Goal: Transaction & Acquisition: Purchase product/service

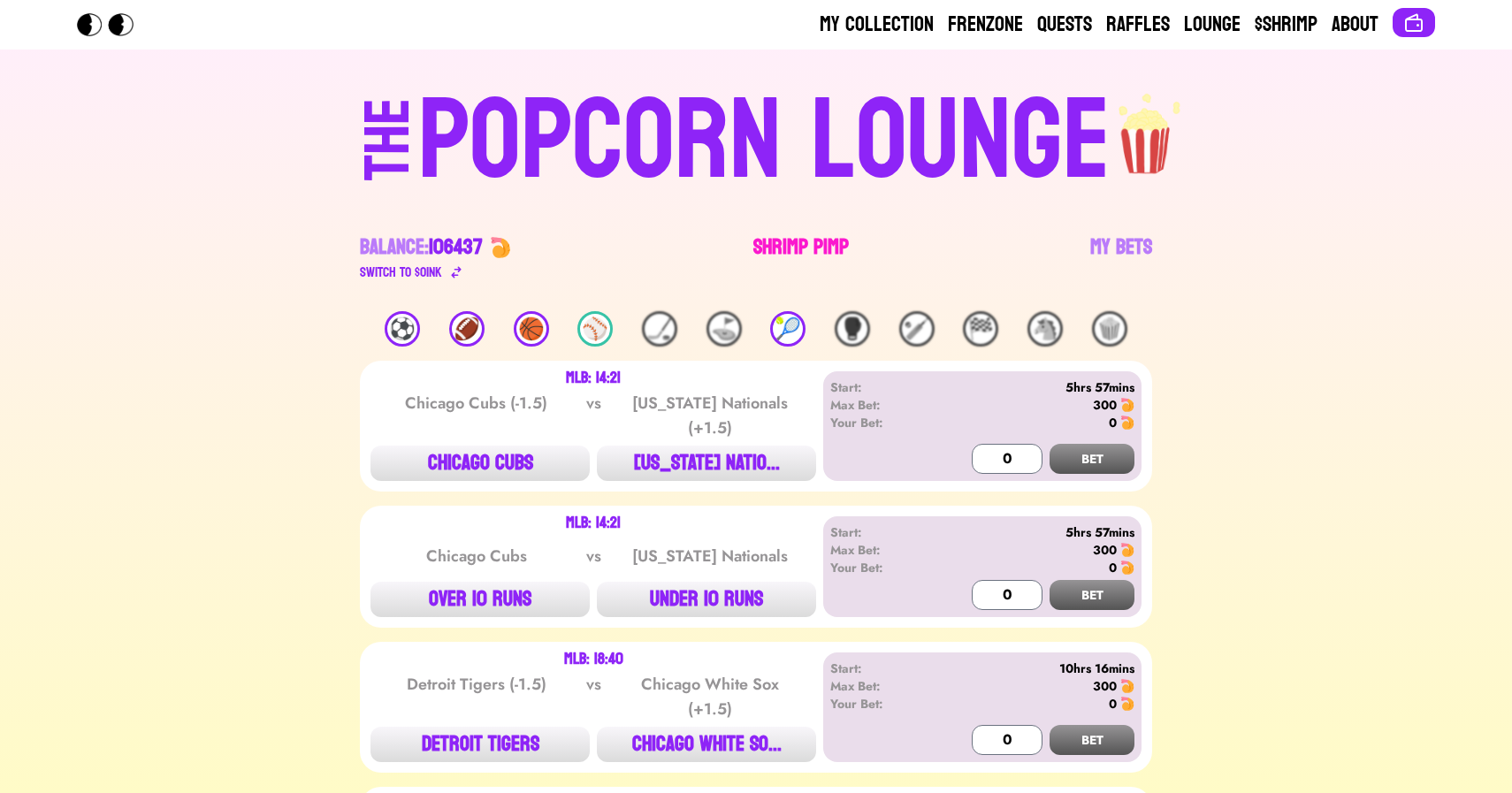
click at [797, 262] on link "Shrimp Pimp" at bounding box center [800, 257] width 95 height 50
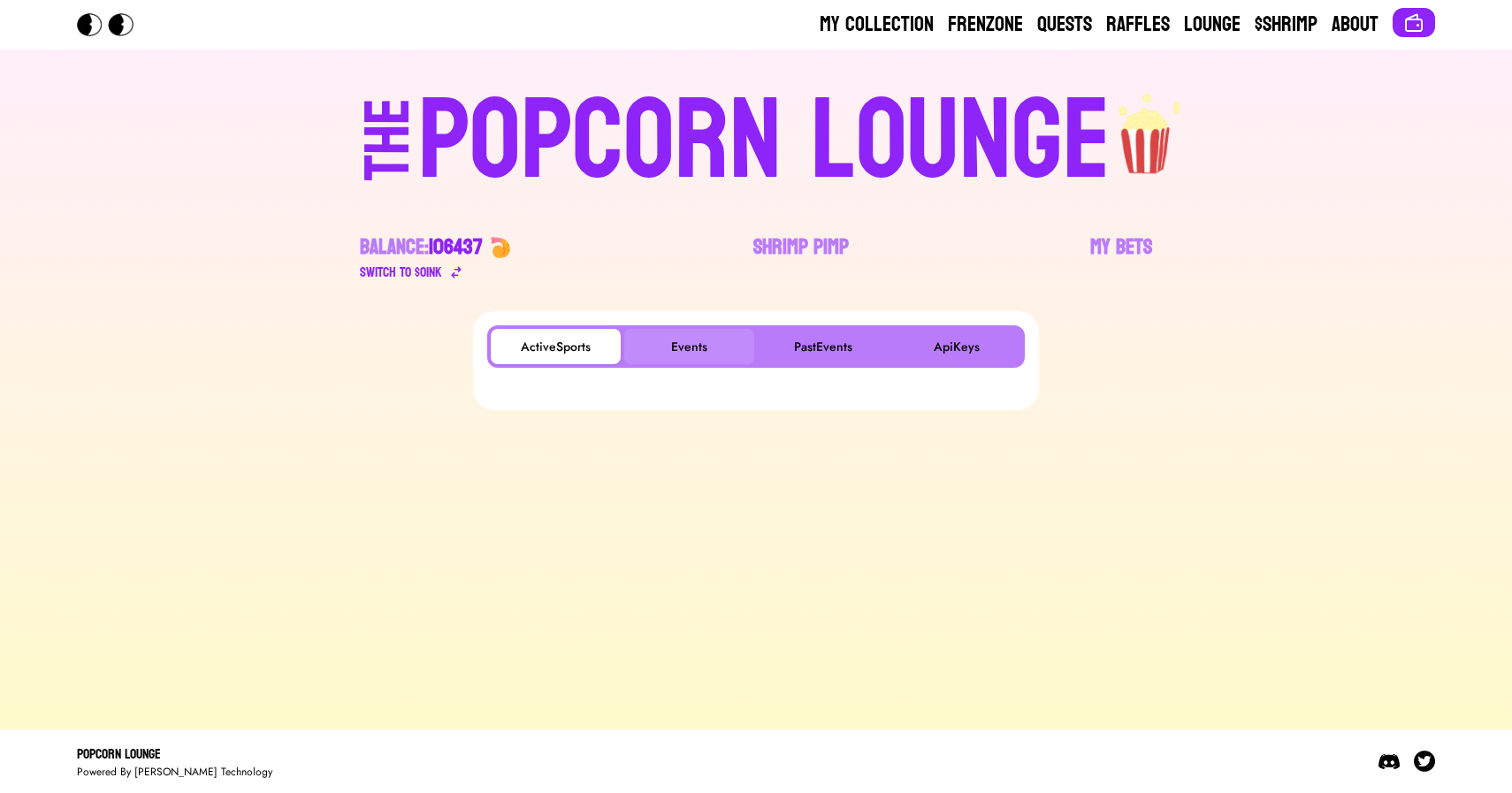
click at [679, 345] on button "Events" at bounding box center [688, 347] width 130 height 35
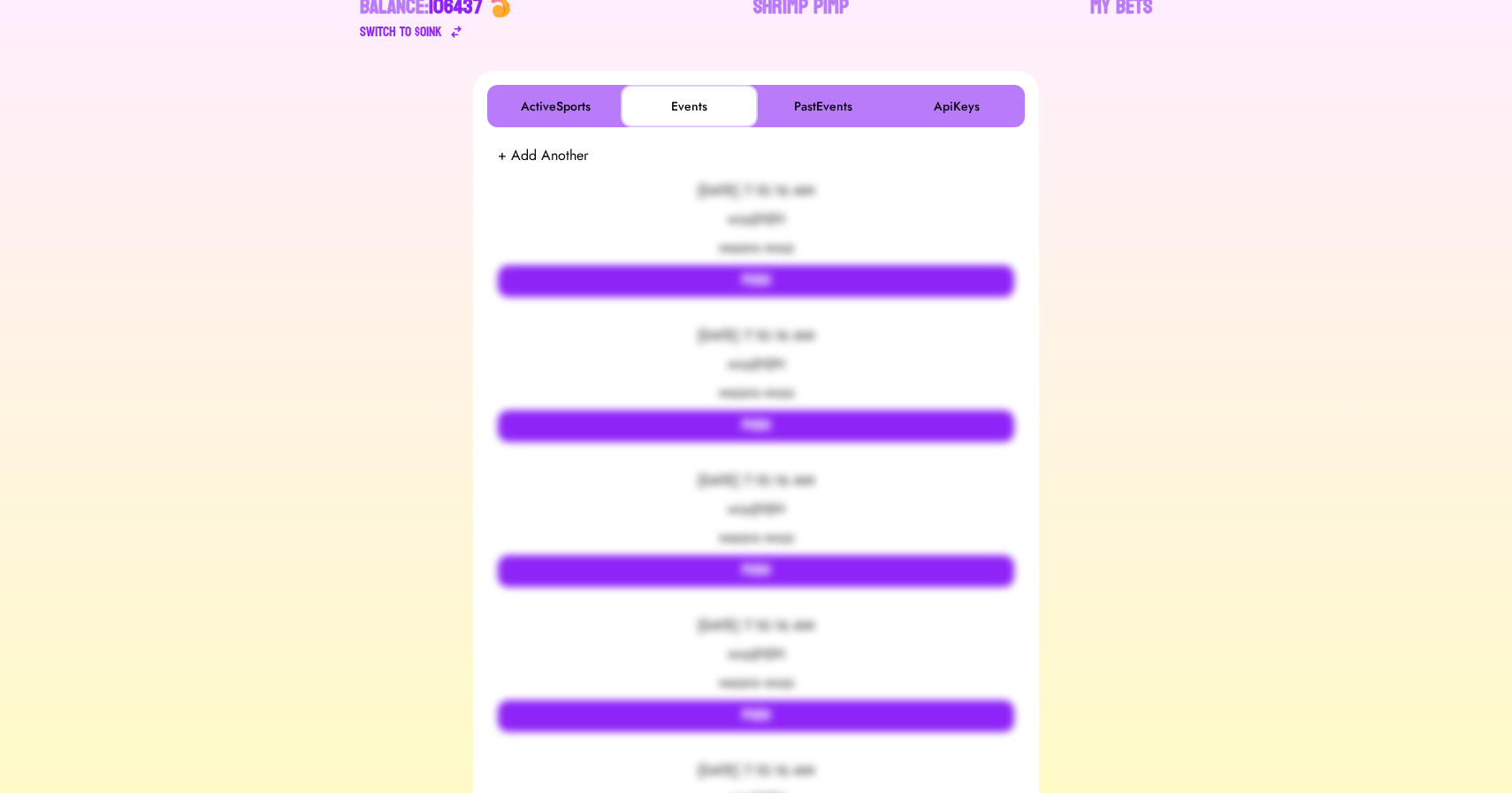
scroll to position [244, 0]
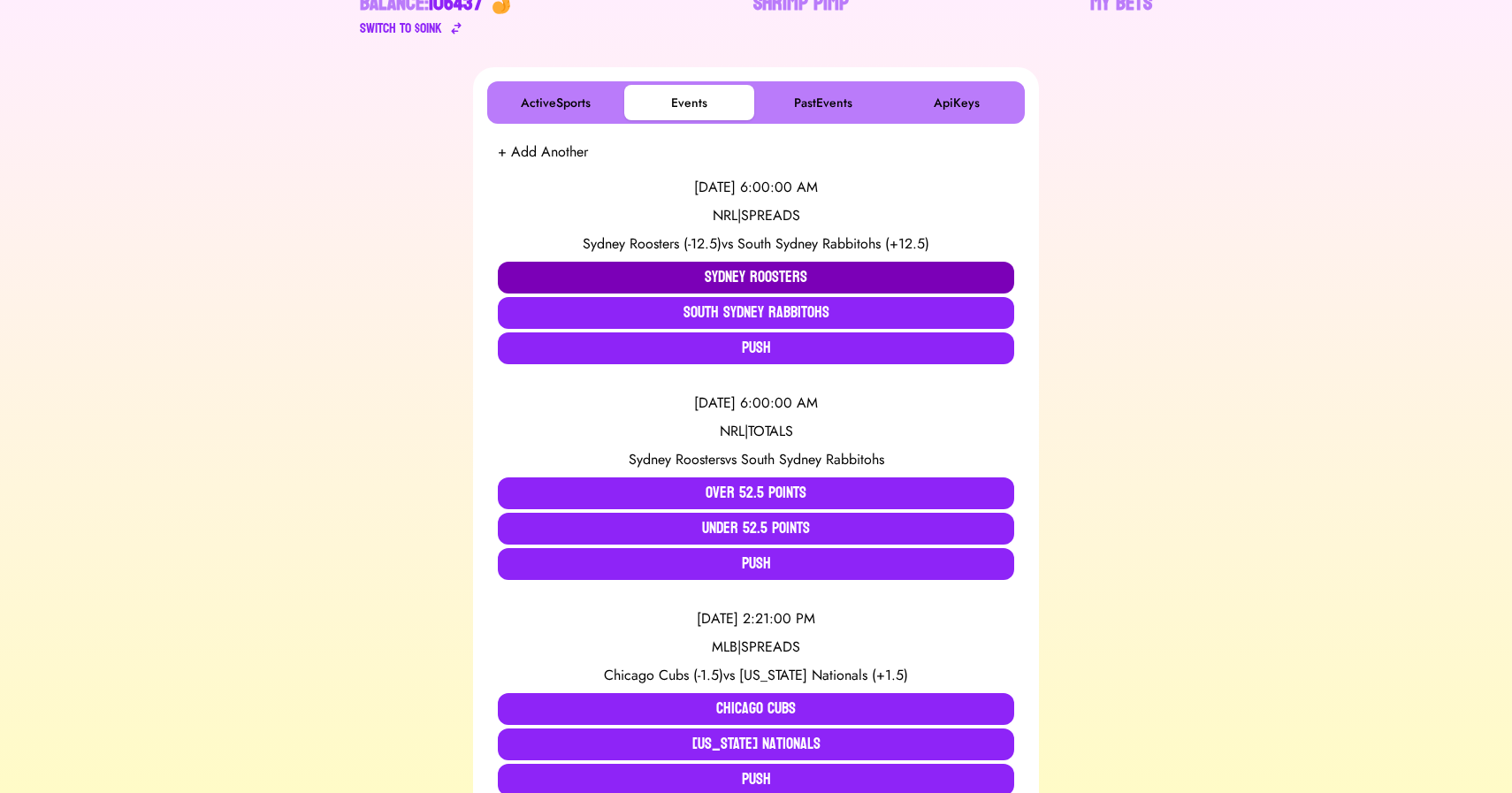
click at [593, 269] on button "Sydney Roosters" at bounding box center [755, 277] width 516 height 31
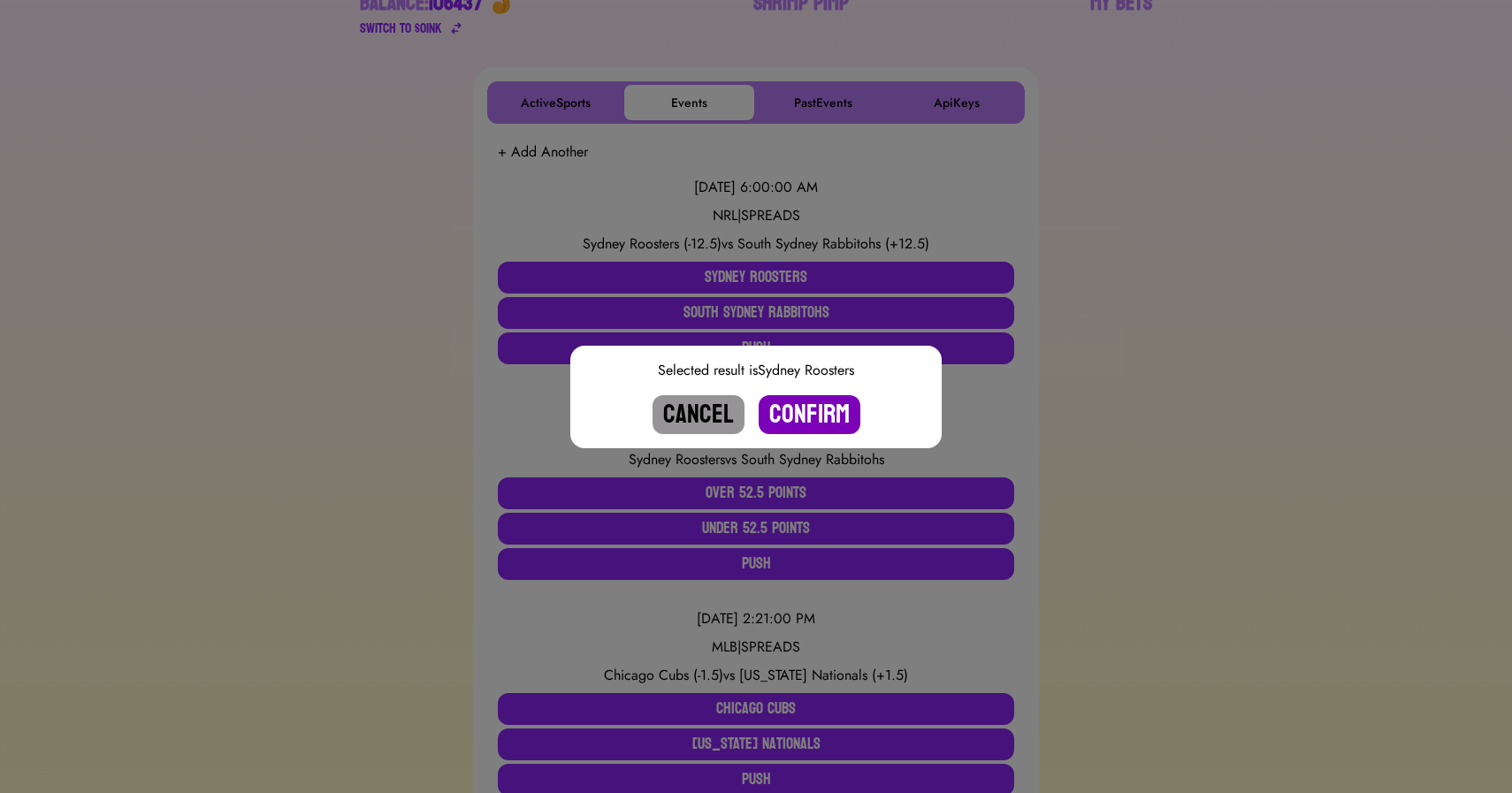
click at [788, 416] on button "Confirm" at bounding box center [809, 414] width 102 height 39
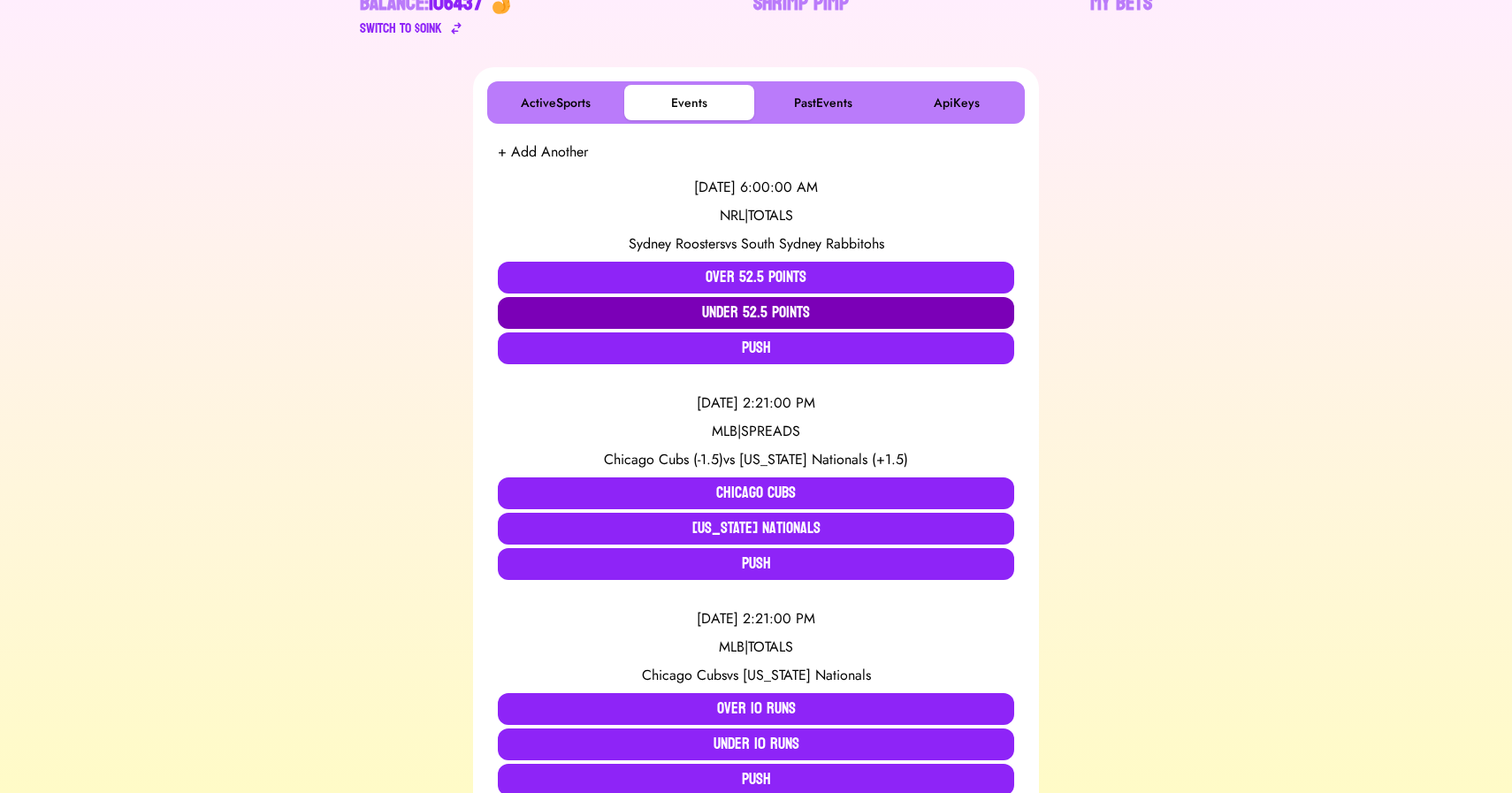
click at [745, 315] on button "Under 52.5 Points" at bounding box center [755, 312] width 516 height 31
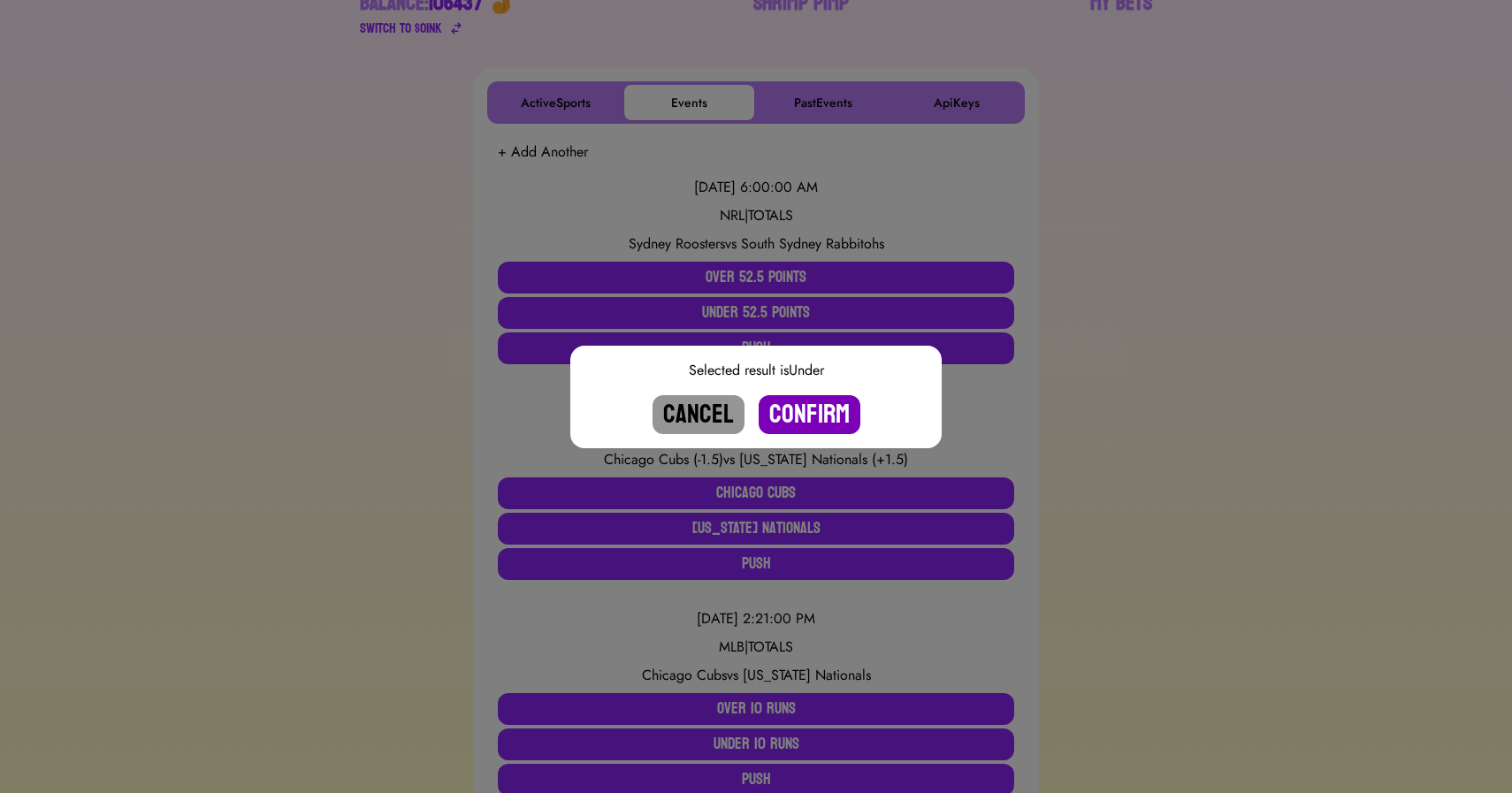
click at [801, 414] on button "Confirm" at bounding box center [809, 414] width 102 height 39
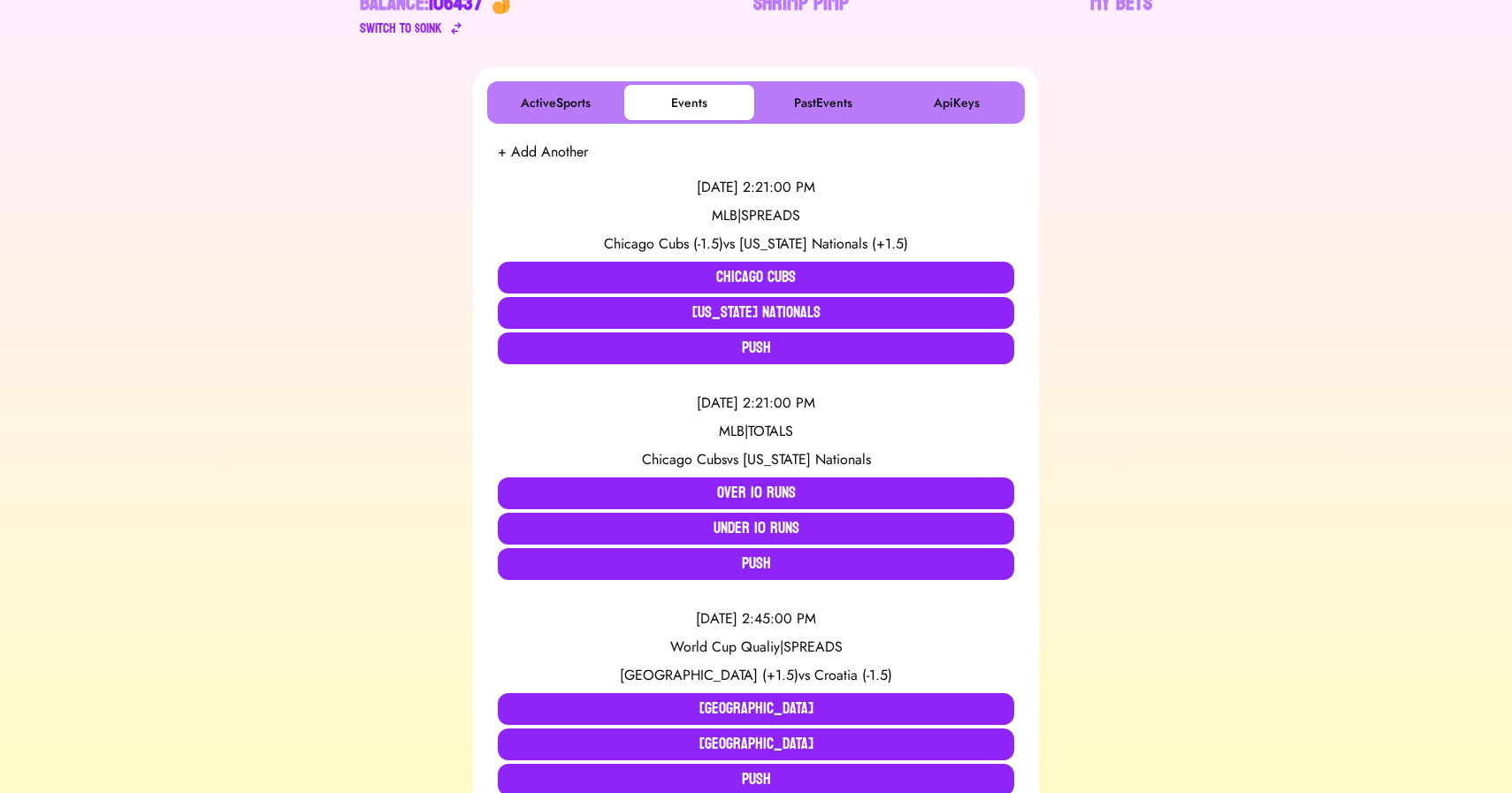
scroll to position [0, 0]
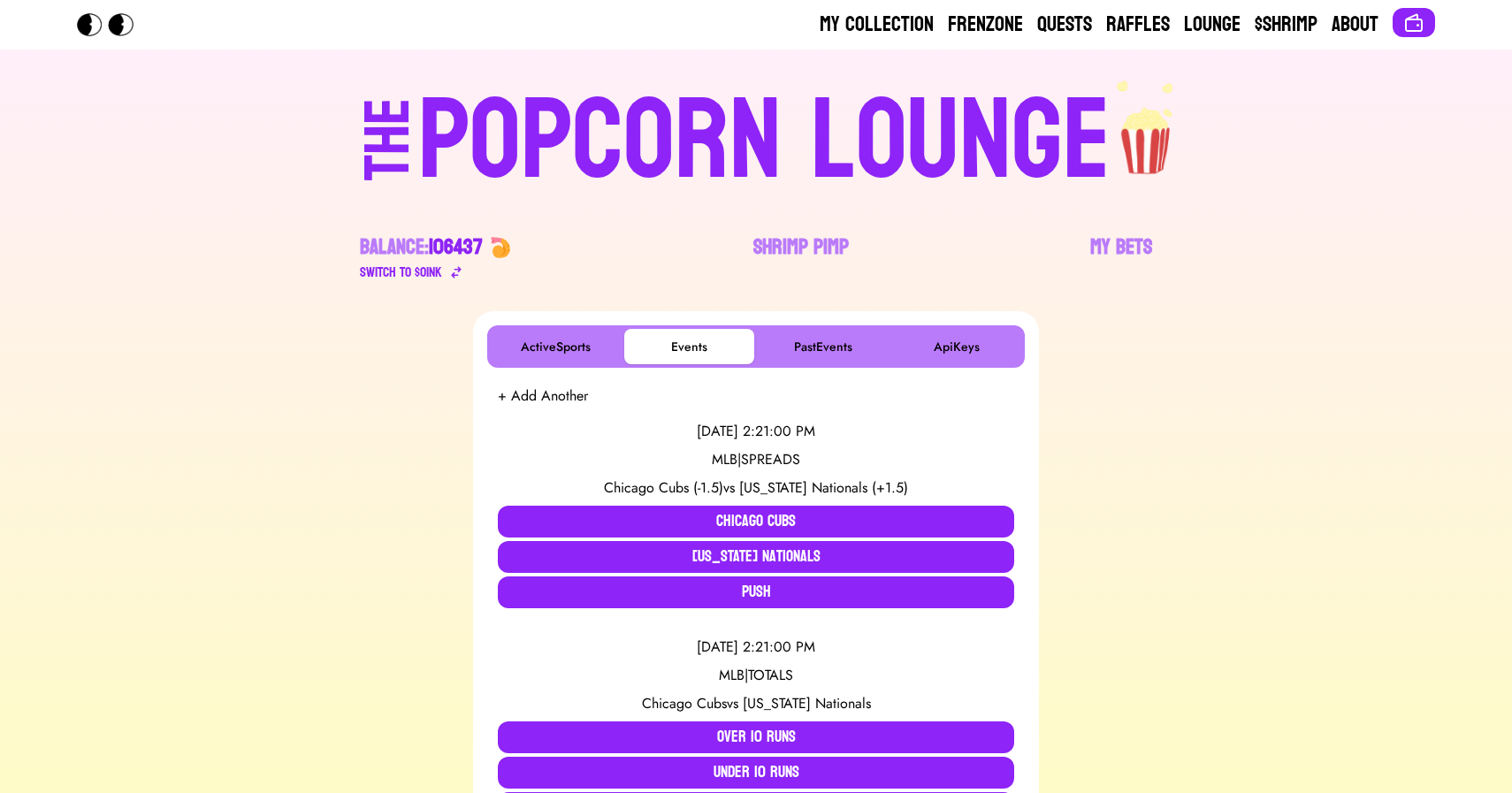
click at [734, 131] on div "POPCORN LOUNGE" at bounding box center [764, 142] width 692 height 114
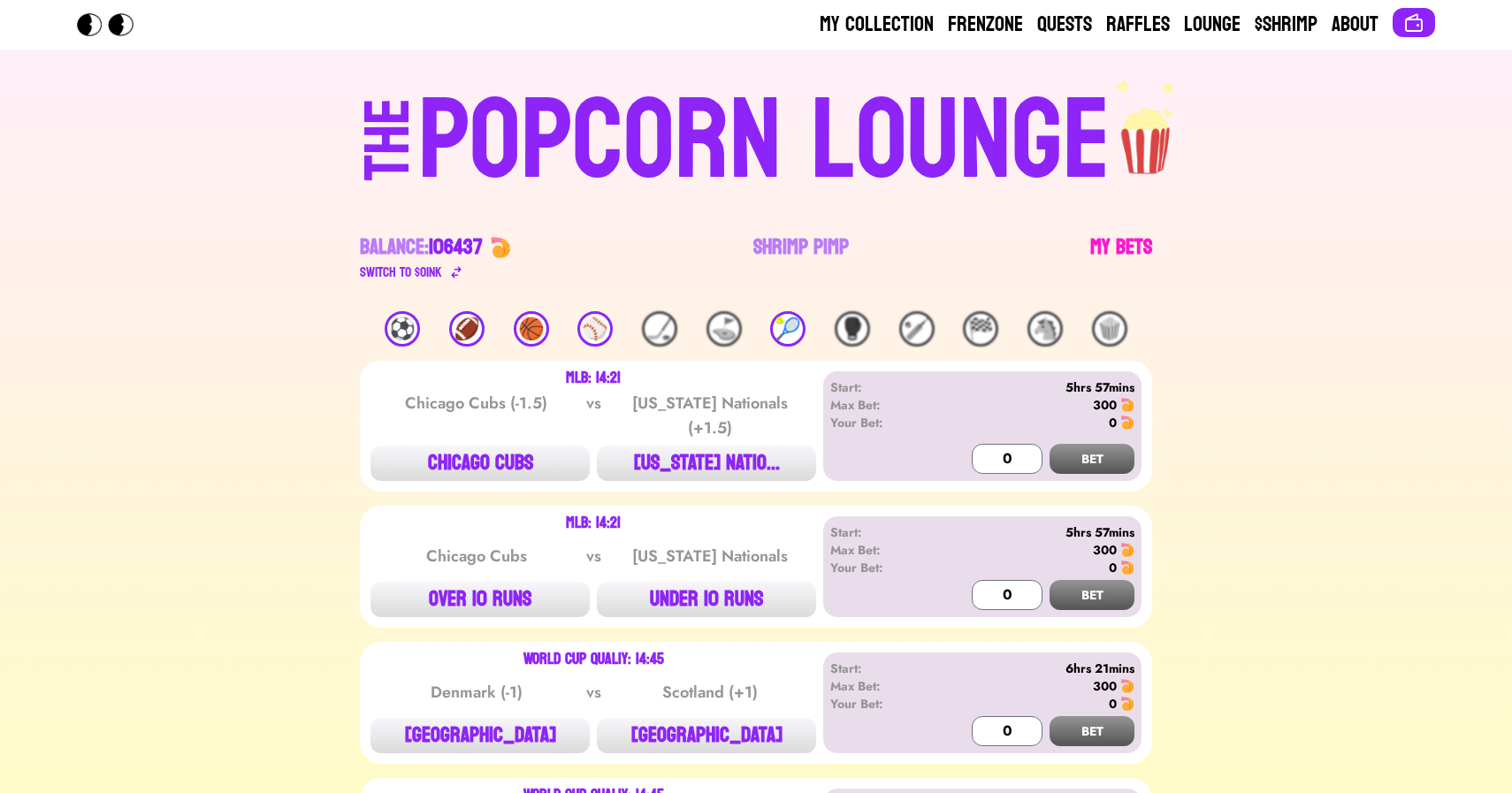
click at [1102, 257] on link "My Bets" at bounding box center [1120, 257] width 62 height 50
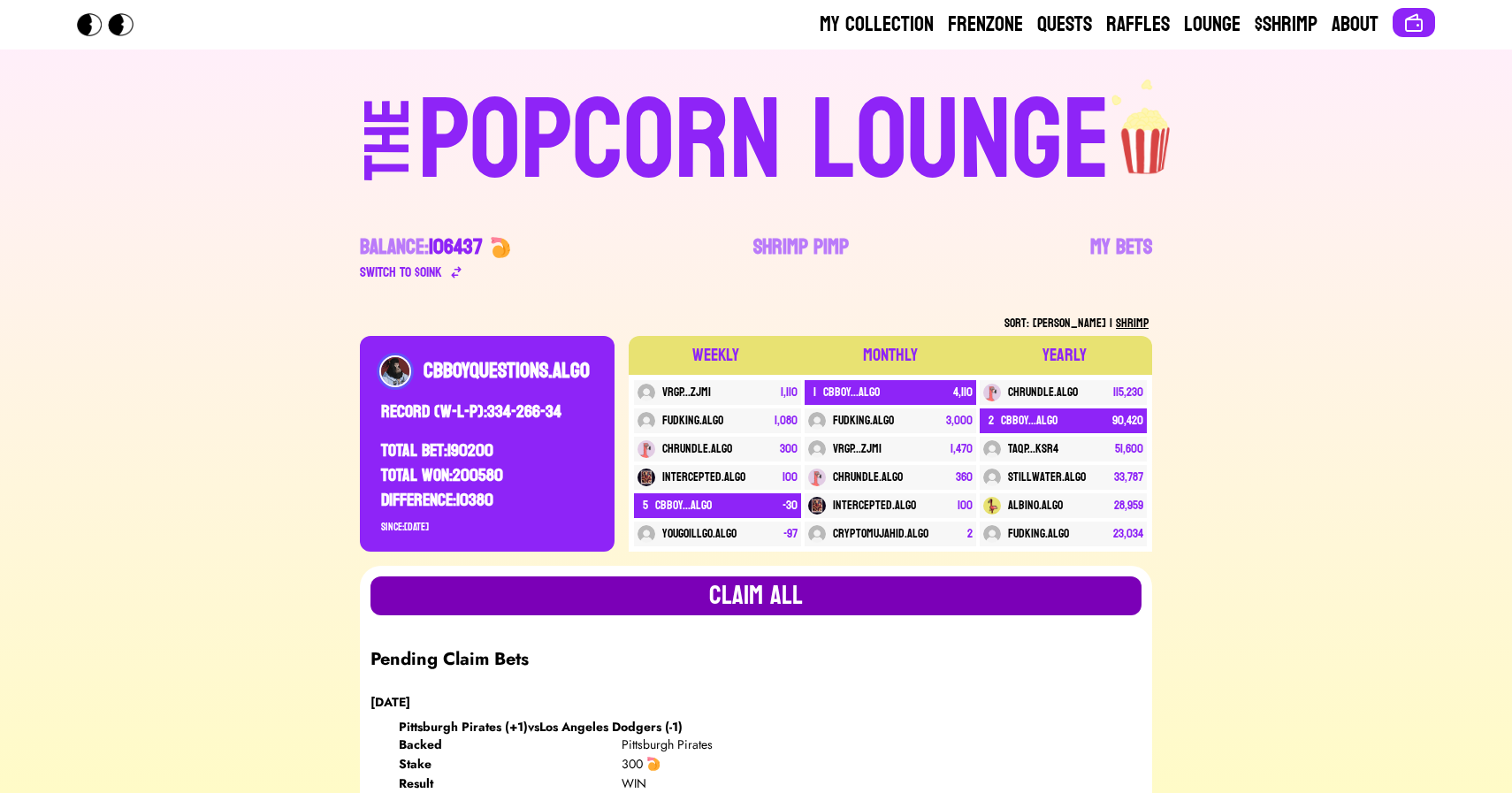
click at [684, 590] on button "Claim all" at bounding box center [755, 596] width 771 height 39
